Goal: Task Accomplishment & Management: Complete application form

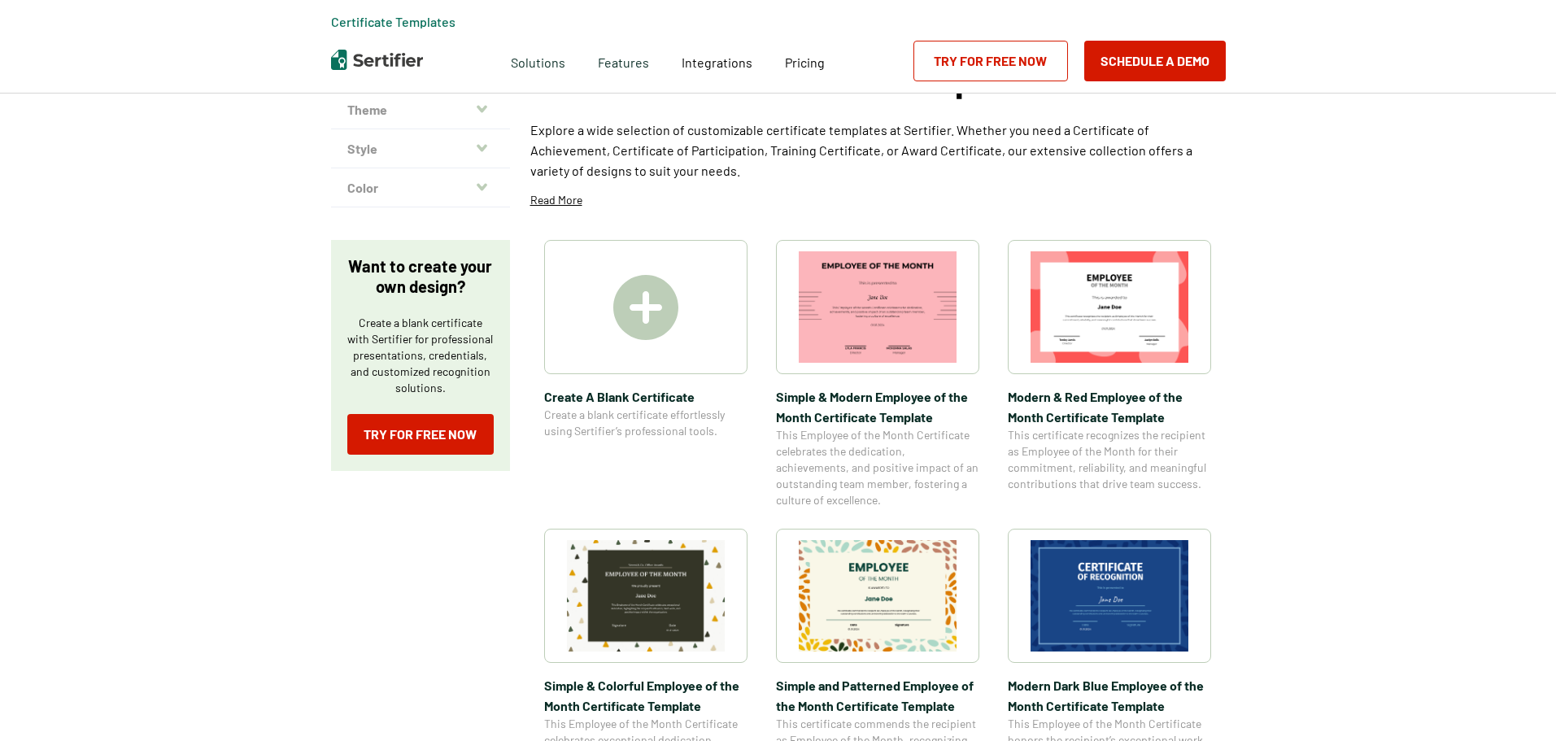
scroll to position [163, 0]
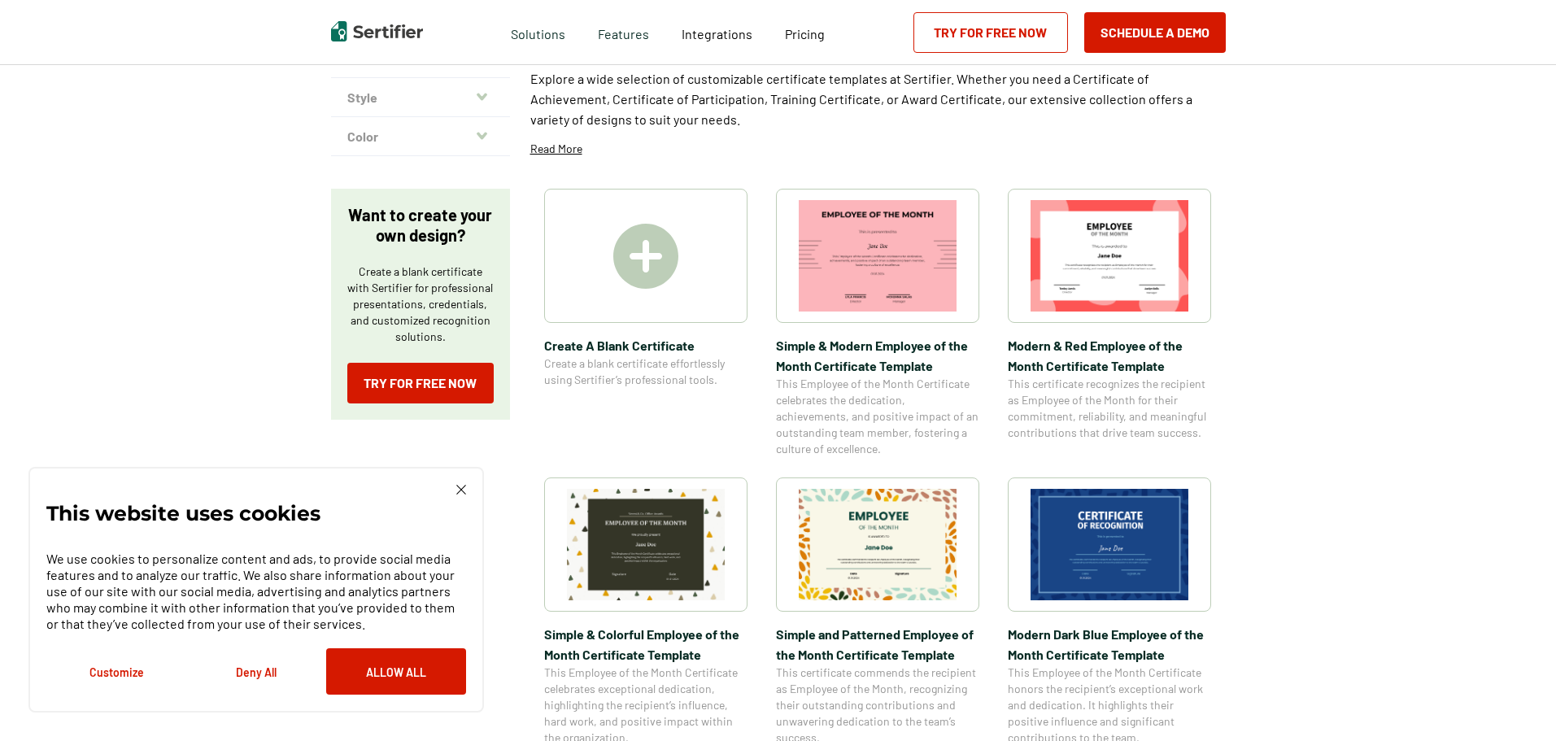
scroll to position [163, 0]
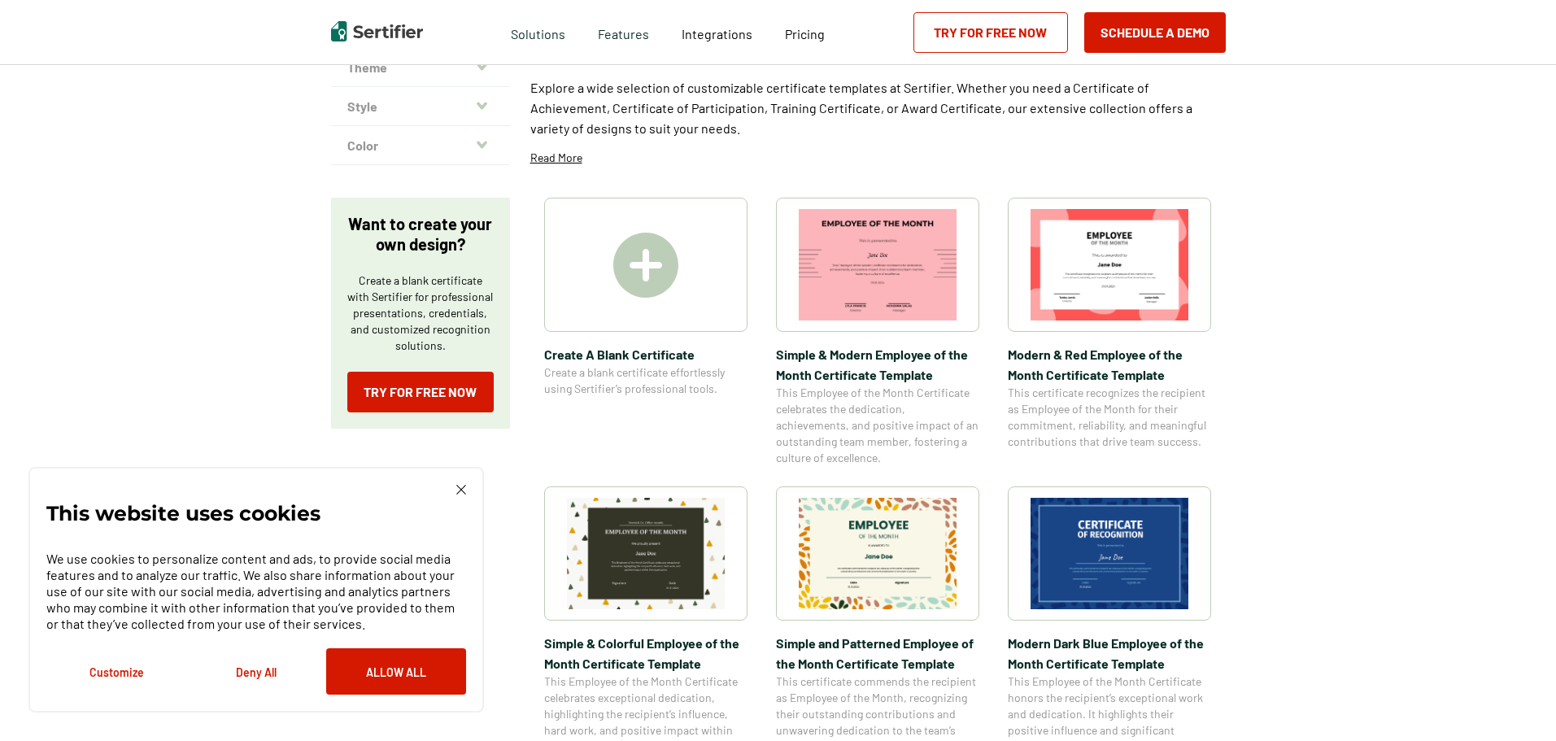
click at [643, 258] on img at bounding box center [645, 265] width 65 height 65
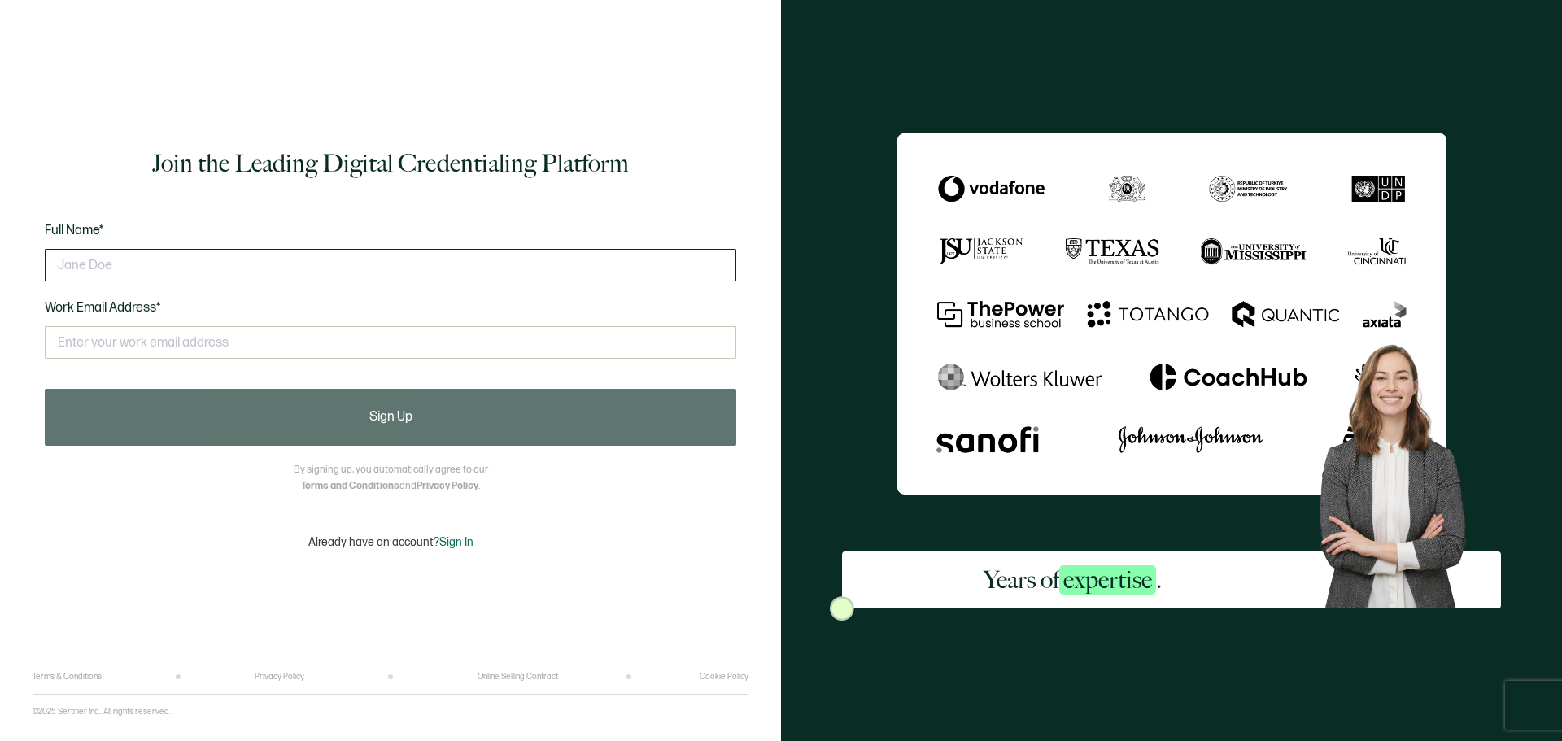
click at [155, 264] on input "text" at bounding box center [390, 265] width 691 height 33
